Goal: Register for event/course

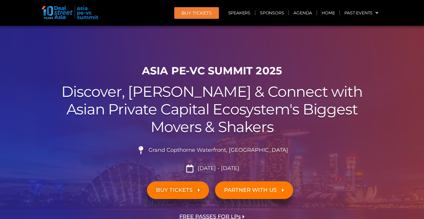
click at [194, 44] on div at bounding box center [212, 135] width 424 height 218
